Goal: Check status: Check status

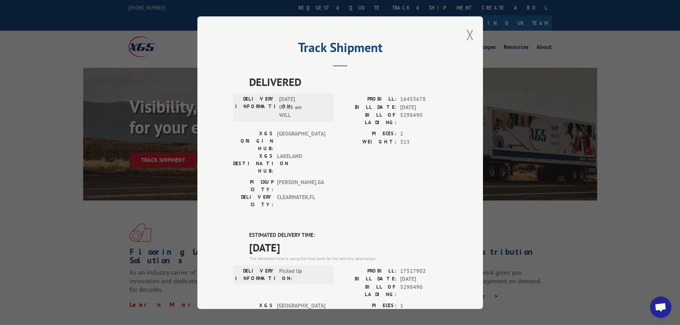
click at [469, 32] on button "Close modal" at bounding box center [470, 34] width 8 height 19
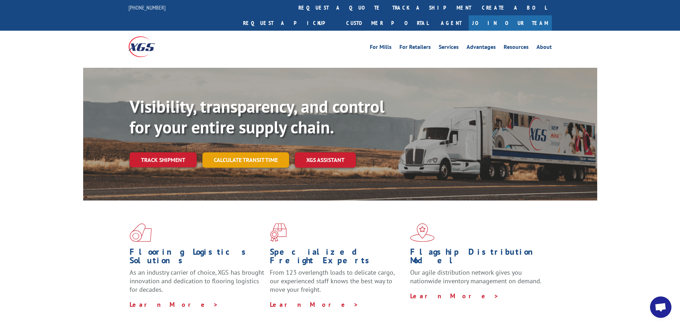
click at [221, 152] on link "Calculate transit time" at bounding box center [245, 159] width 87 height 15
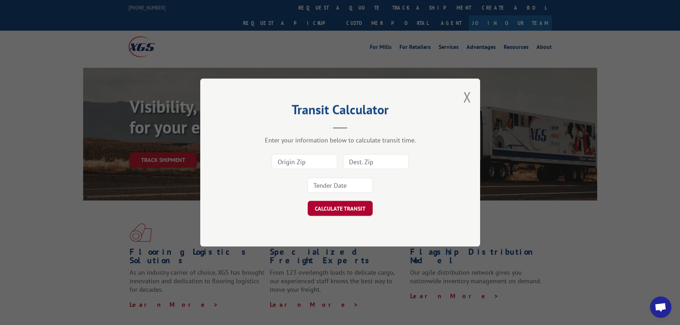
click at [344, 214] on button "CALCULATE TRANSIT" at bounding box center [340, 208] width 65 height 15
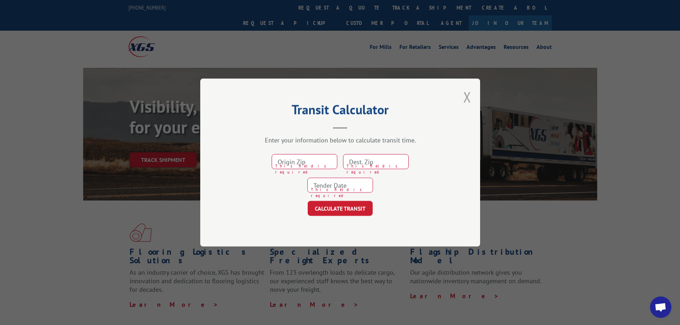
click at [469, 103] on button "Close modal" at bounding box center [467, 96] width 8 height 19
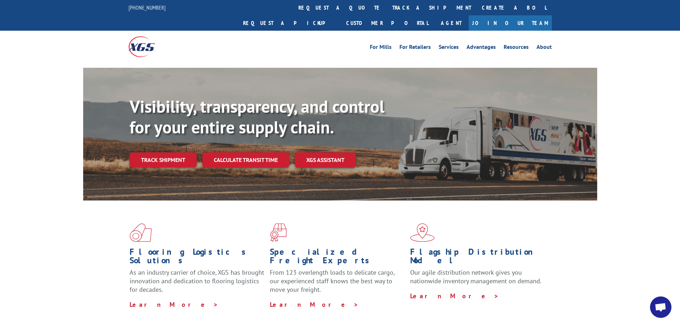
click at [150, 154] on div "Visibility, transparency, and control for your entire supply chain. Track shipm…" at bounding box center [363, 146] width 467 height 100
click at [151, 152] on link "Track shipment" at bounding box center [163, 159] width 67 height 15
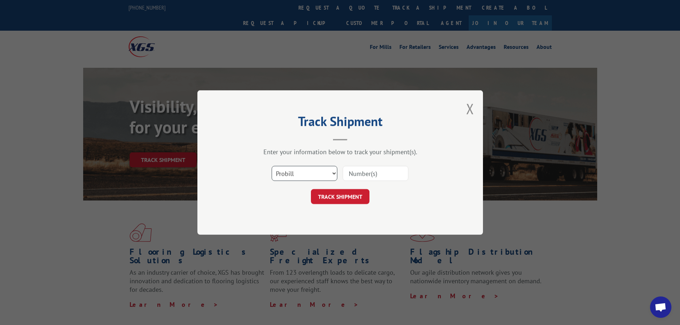
click at [297, 174] on select "Select category... Probill BOL PO" at bounding box center [305, 173] width 66 height 15
select select "bol"
click at [272, 166] on select "Select category... Probill BOL PO" at bounding box center [305, 173] width 66 height 15
click at [357, 176] on input at bounding box center [376, 173] width 66 height 15
paste input "6024565"
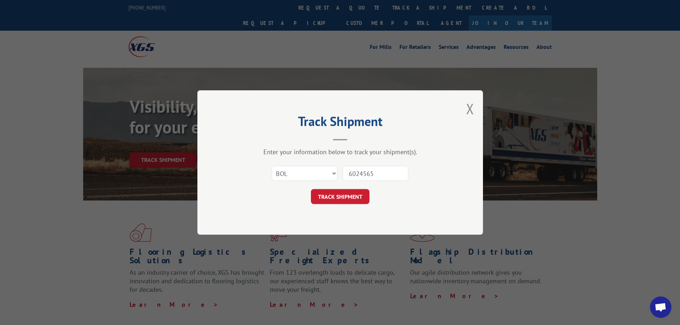
type input "6024565"
click at [339, 187] on form "Select category... Probill BOL PO 6024565 TRACK SHIPMENT" at bounding box center [340, 183] width 214 height 42
click at [335, 197] on button "TRACK SHIPMENT" at bounding box center [340, 196] width 59 height 15
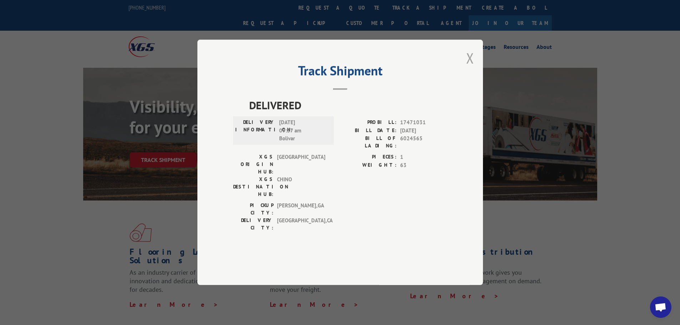
click at [470, 67] on button "Close modal" at bounding box center [470, 58] width 8 height 19
